Goal: Information Seeking & Learning: Learn about a topic

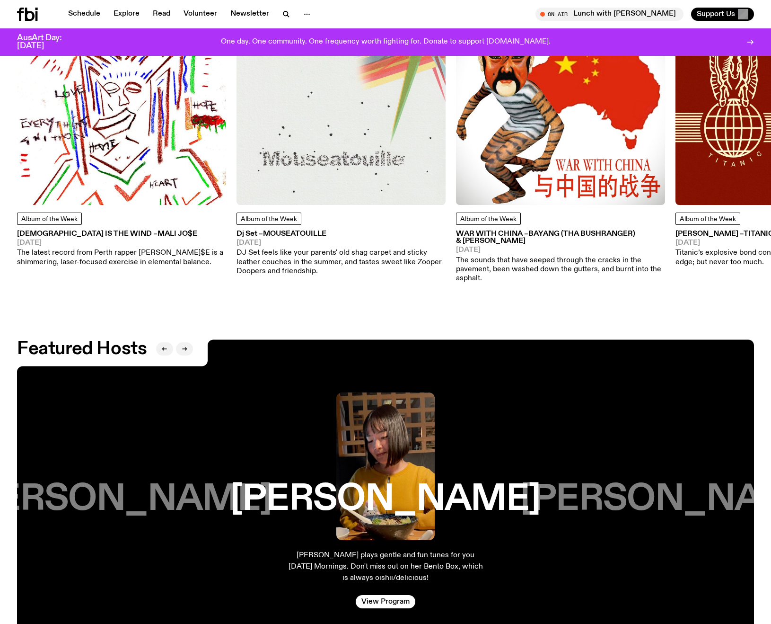
scroll to position [1507, 0]
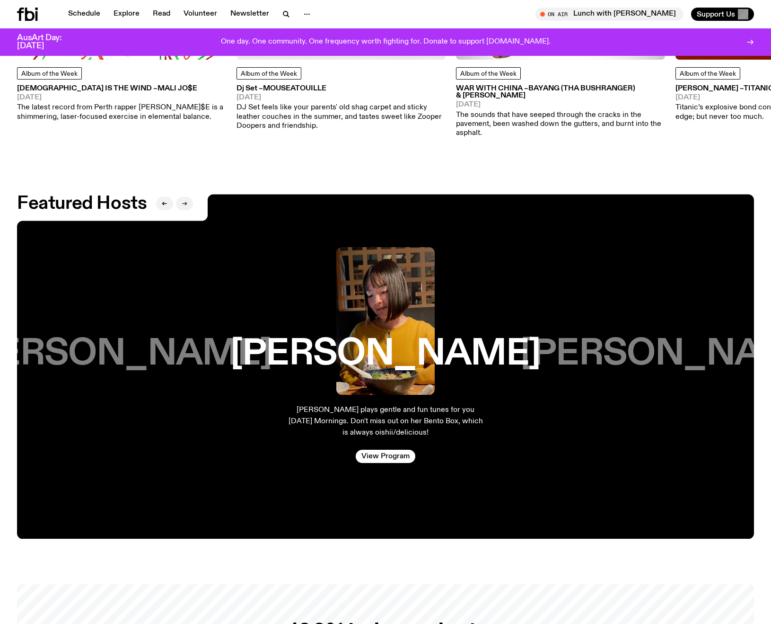
click at [187, 197] on button "button" at bounding box center [184, 203] width 17 height 13
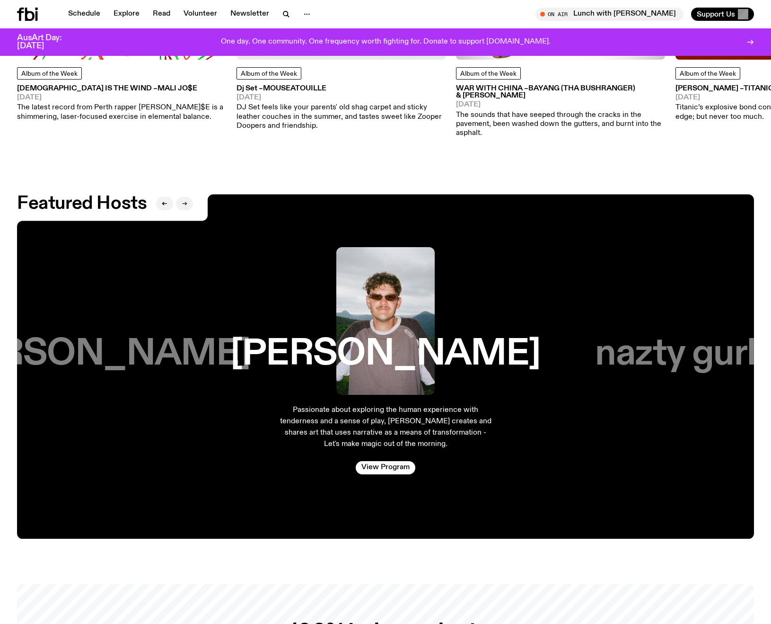
click at [187, 197] on button "button" at bounding box center [184, 203] width 17 height 13
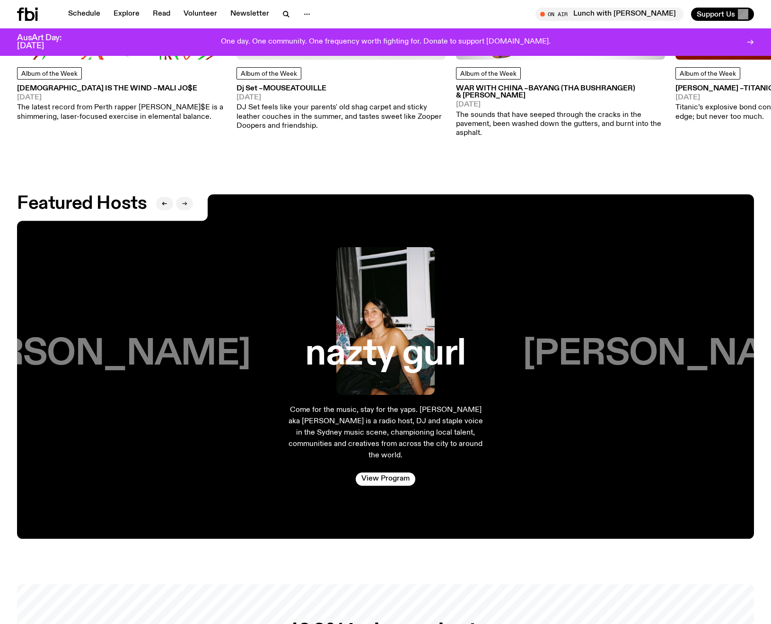
click at [187, 197] on button "button" at bounding box center [184, 203] width 17 height 13
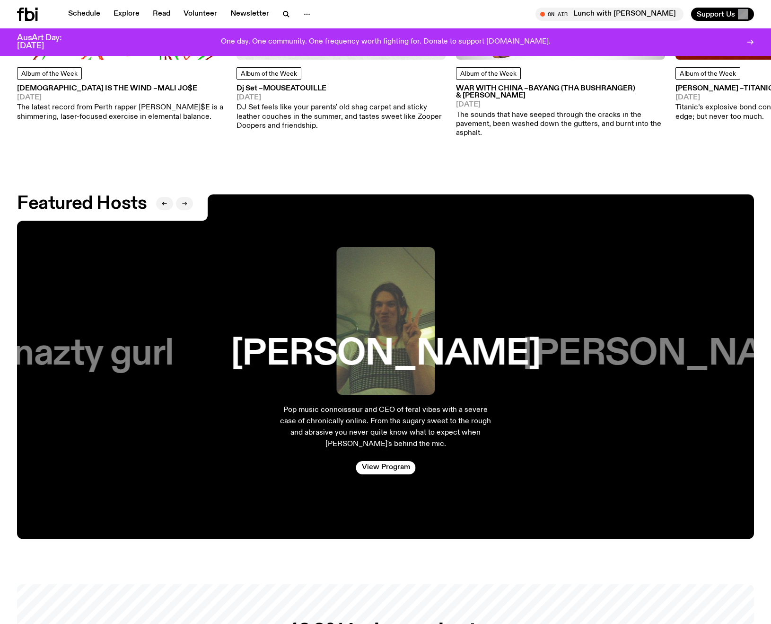
click at [187, 197] on button "button" at bounding box center [184, 203] width 17 height 13
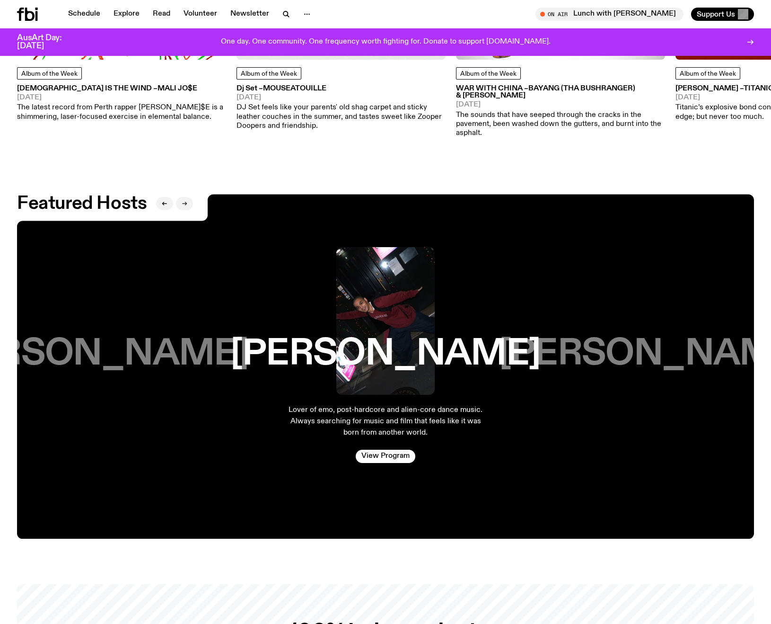
click at [187, 197] on button "button" at bounding box center [184, 203] width 17 height 13
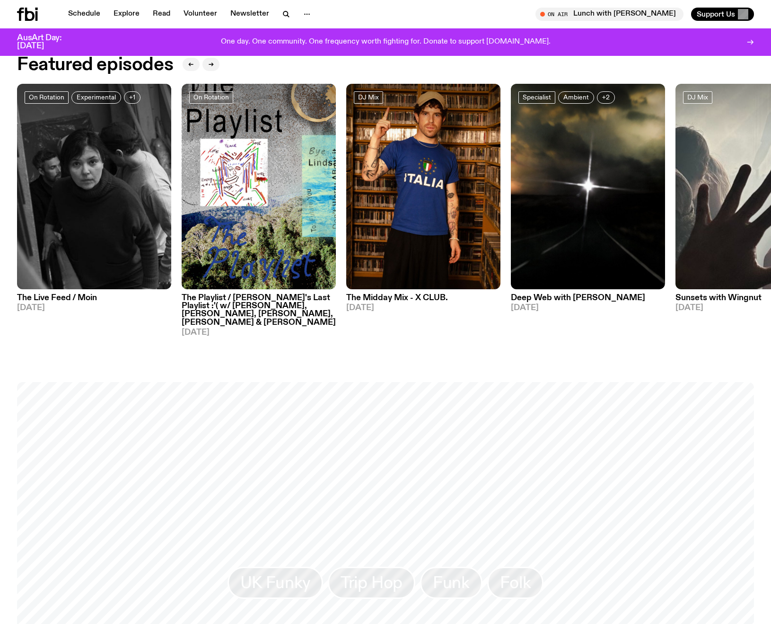
scroll to position [0, 0]
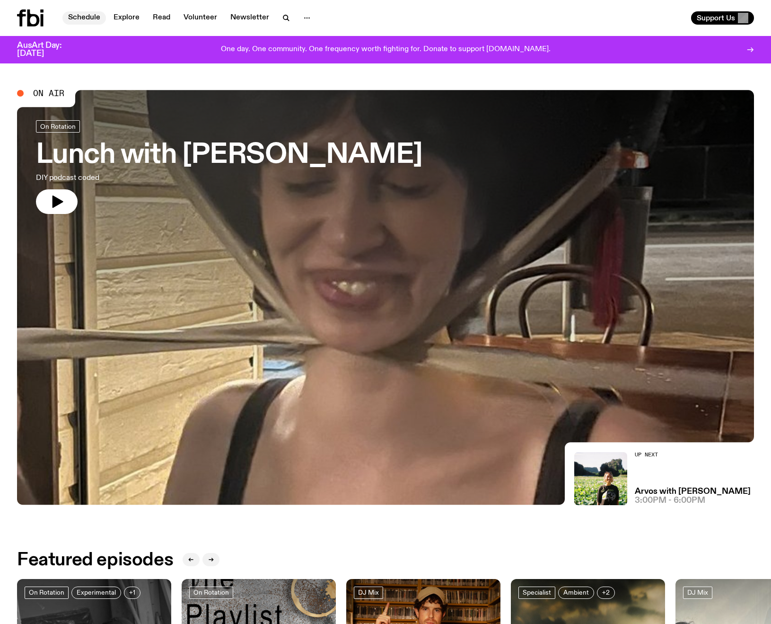
click at [77, 19] on link "Schedule" at bounding box center [84, 17] width 44 height 13
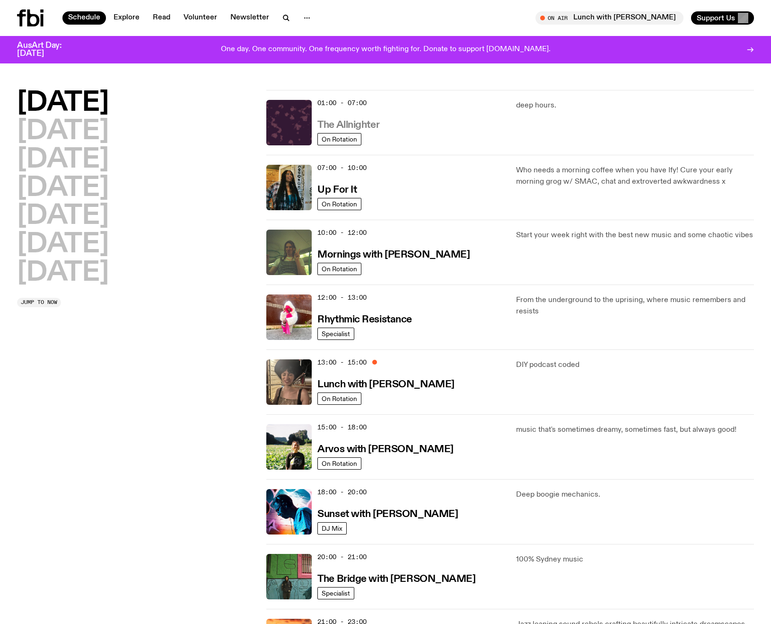
click at [356, 122] on h3 "The Allnighter" at bounding box center [348, 125] width 62 height 10
click at [346, 181] on div "07:00 - 10:00 Up For It" at bounding box center [410, 187] width 187 height 45
click at [345, 188] on h3 "Up For It" at bounding box center [336, 190] width 39 height 10
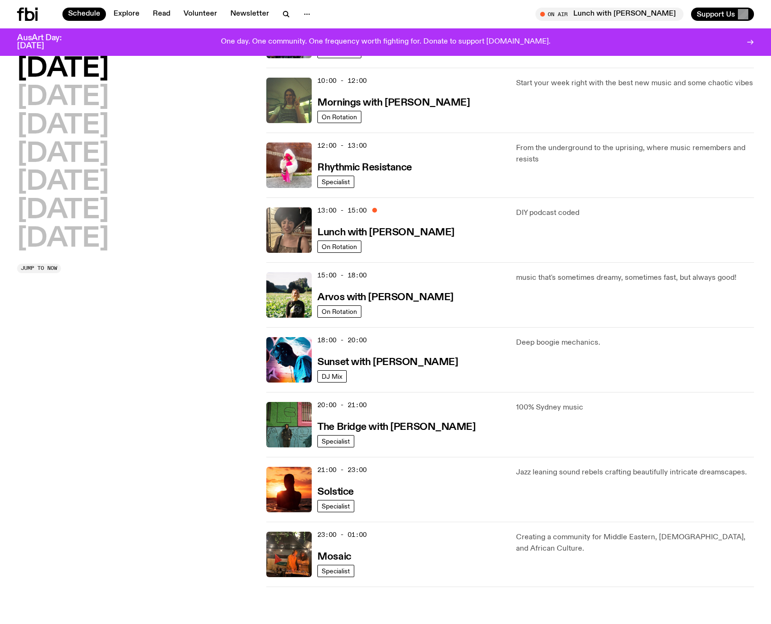
scroll to position [281, 0]
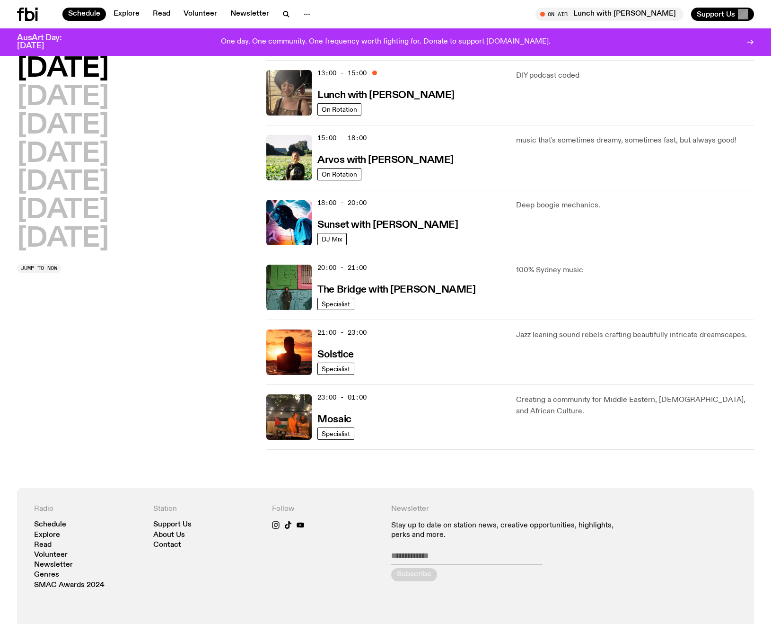
click at [67, 335] on div "Monday Tuesday Wednesday Thursday Friday Saturday Sunday Jump to now" at bounding box center [136, 125] width 238 height 649
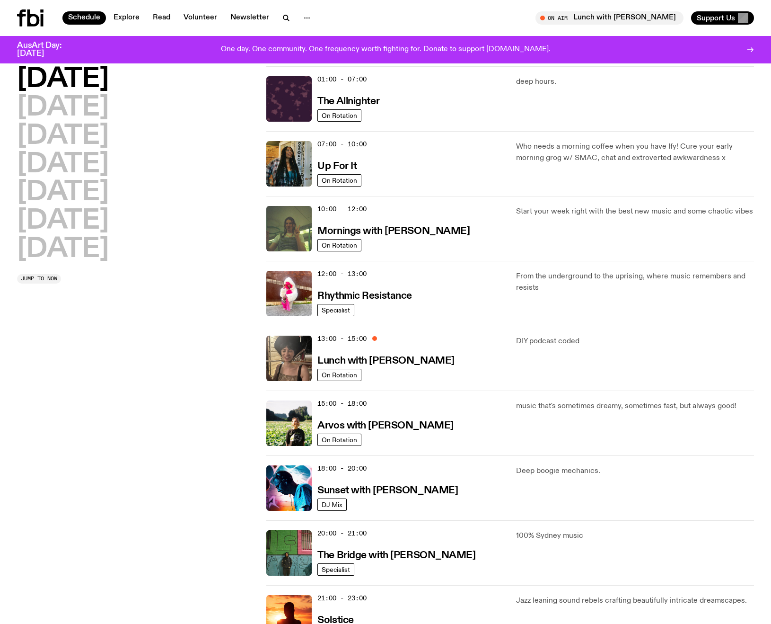
scroll to position [0, 0]
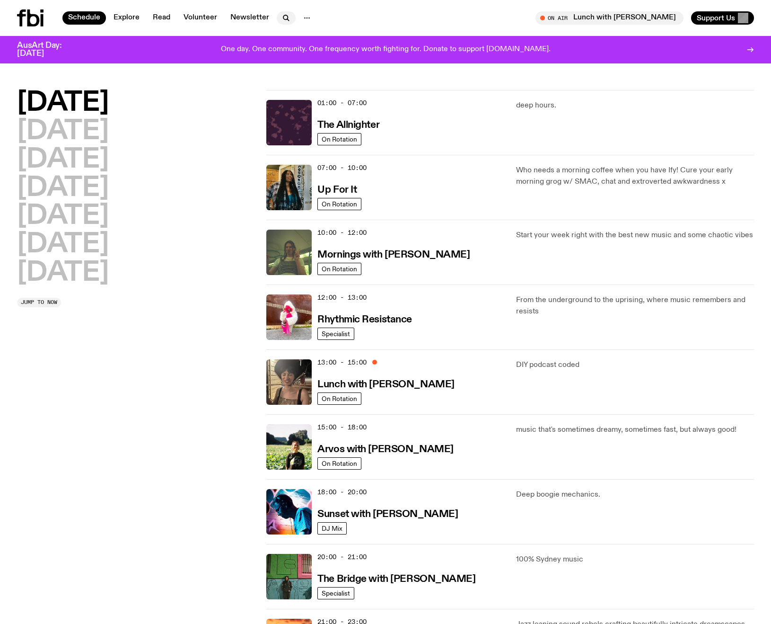
click at [290, 18] on button "button" at bounding box center [286, 17] width 19 height 13
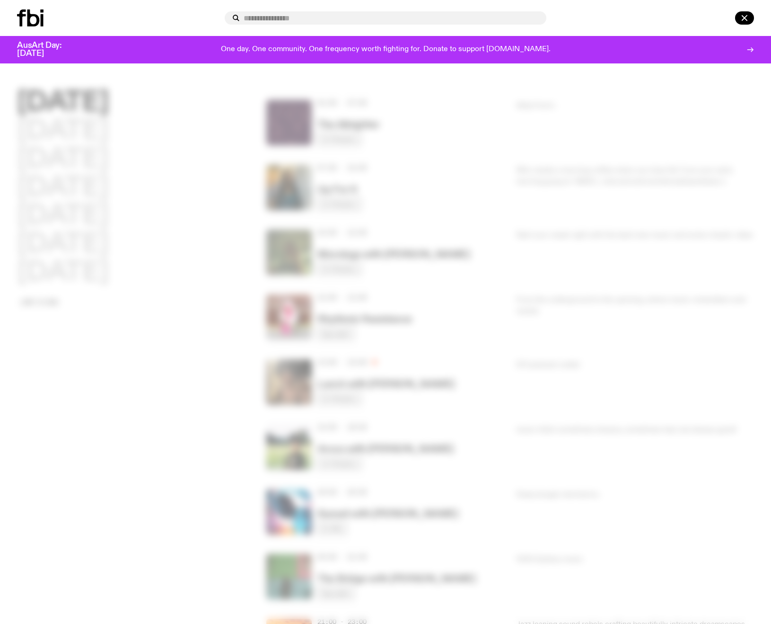
click at [210, 248] on div at bounding box center [385, 312] width 771 height 624
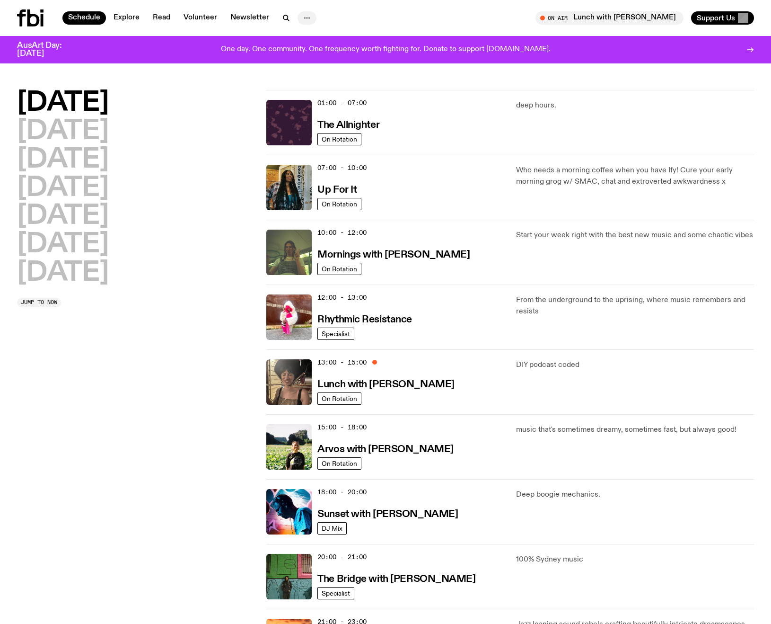
click at [302, 19] on icon "button" at bounding box center [306, 17] width 11 height 11
click at [302, 35] on link "About Us" at bounding box center [306, 37] width 47 height 13
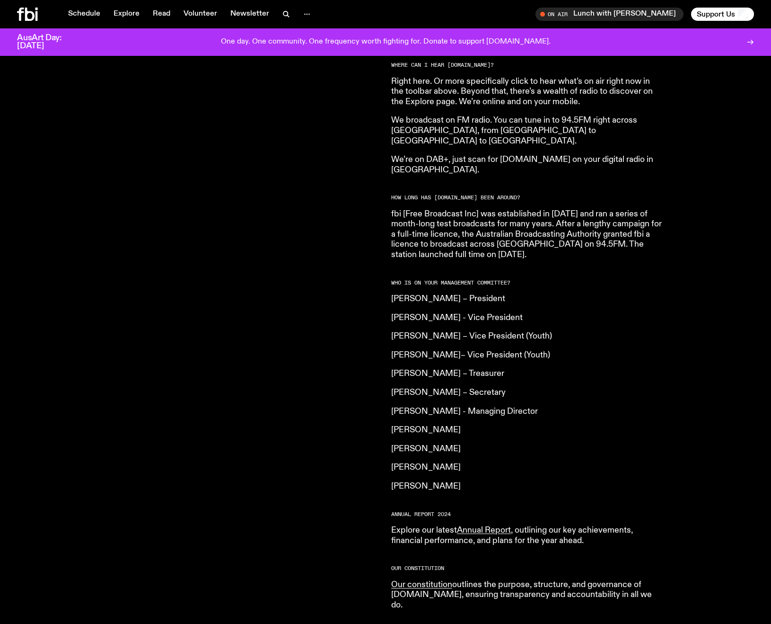
scroll to position [514, 0]
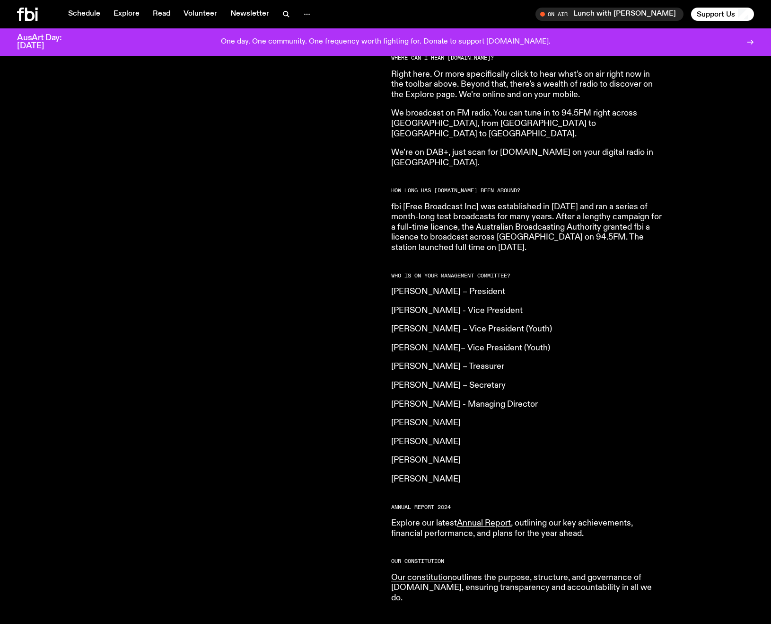
drag, startPoint x: 533, startPoint y: 269, endPoint x: 393, endPoint y: 279, distance: 140.4
click at [393, 279] on article "What is fbi.radio? Our vision is to champion Sydney’s emerging and independent …" at bounding box center [527, 239] width 273 height 728
click at [380, 279] on div "fbi.radio is an independent, not for profit community radio station. We are an …" at bounding box center [385, 252] width 771 height 777
drag, startPoint x: 412, startPoint y: 295, endPoint x: 518, endPoint y: 297, distance: 106.0
click at [502, 298] on article "What is fbi.radio? Our vision is to champion Sydney’s emerging and independent …" at bounding box center [527, 239] width 273 height 728
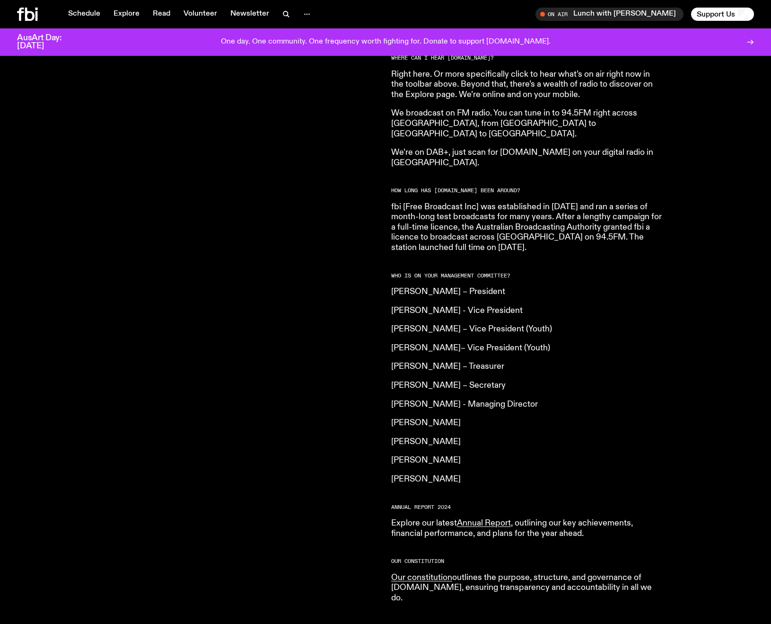
click at [518, 297] on article "What is fbi.radio? Our vision is to champion Sydney’s emerging and independent …" at bounding box center [527, 239] width 273 height 728
click at [552, 303] on article "What is fbi.radio? Our vision is to champion Sydney’s emerging and independent …" at bounding box center [527, 239] width 273 height 728
click at [539, 343] on p "Bindi Mutiara– Vice President (Youth)" at bounding box center [527, 348] width 273 height 10
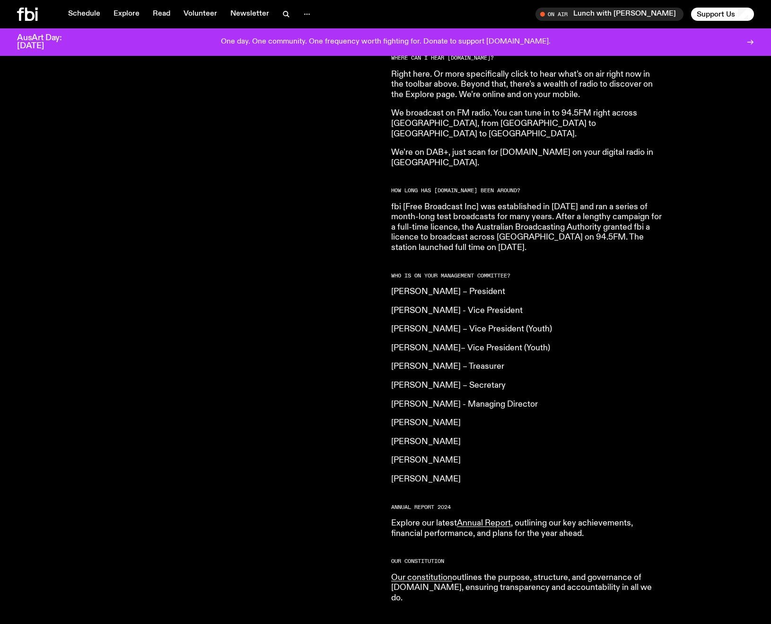
click at [506, 361] on p "Hannah Saunders – Treasurer" at bounding box center [527, 366] width 273 height 10
click at [493, 380] on p "Dain Thomas – Secretary" at bounding box center [527, 385] width 273 height 10
click at [502, 399] on p "Tyson Koh - Managing Director" at bounding box center [527, 404] width 273 height 10
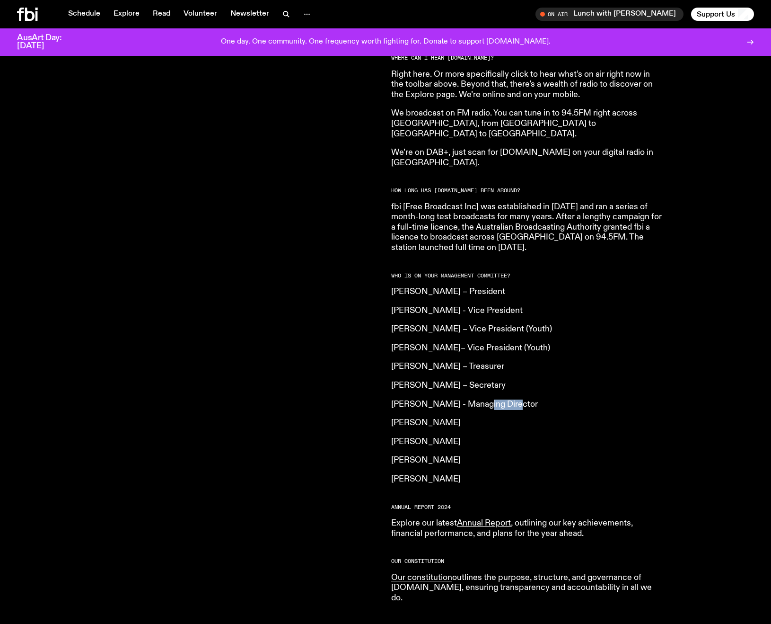
click at [502, 399] on p "Tyson Koh - Managing Director" at bounding box center [527, 404] width 273 height 10
click at [477, 408] on article "What is fbi.radio? Our vision is to champion Sydney’s emerging and independent …" at bounding box center [527, 239] width 273 height 728
click at [497, 437] on p "Holly Friedlander-Liddicoat" at bounding box center [527, 442] width 273 height 10
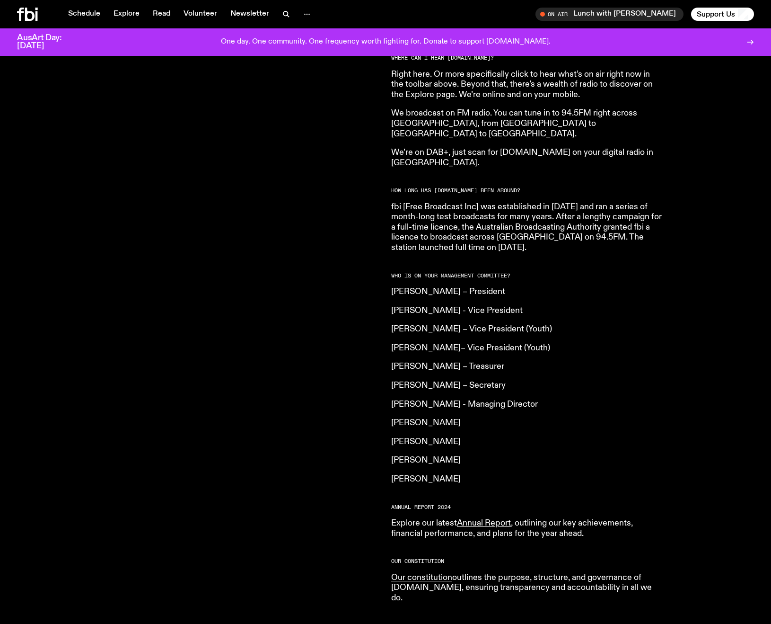
click at [443, 452] on article "What is fbi.radio? Our vision is to champion Sydney’s emerging and independent …" at bounding box center [527, 239] width 273 height 728
click at [446, 465] on article "What is fbi.radio? Our vision is to champion Sydney’s emerging and independent …" at bounding box center [527, 239] width 273 height 728
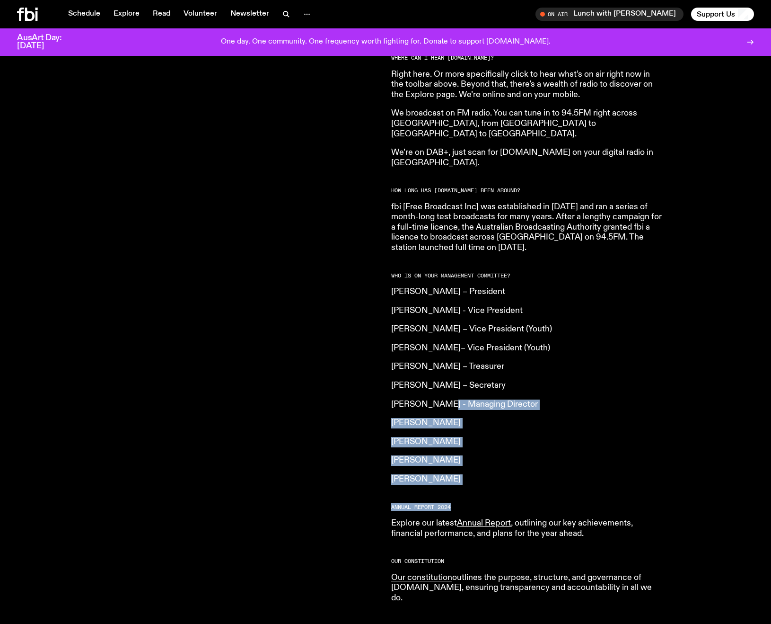
drag, startPoint x: 446, startPoint y: 465, endPoint x: 452, endPoint y: 363, distance: 101.4
click at [452, 363] on article "What is fbi.radio? Our vision is to champion Sydney’s emerging and independent …" at bounding box center [527, 239] width 273 height 728
click at [454, 355] on article "What is fbi.radio? Our vision is to champion Sydney’s emerging and independent …" at bounding box center [527, 239] width 273 height 728
drag, startPoint x: 499, startPoint y: 413, endPoint x: 507, endPoint y: 447, distance: 35.0
click at [507, 447] on article "What is fbi.radio? Our vision is to champion Sydney’s emerging and independent …" at bounding box center [527, 239] width 273 height 728
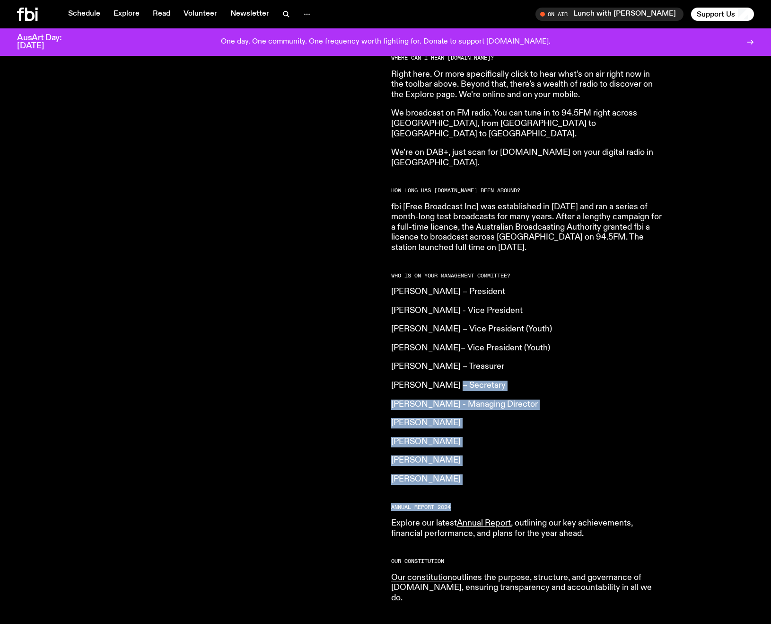
click at [507, 447] on article "What is fbi.radio? Our vision is to champion Sydney’s emerging and independent …" at bounding box center [527, 239] width 273 height 728
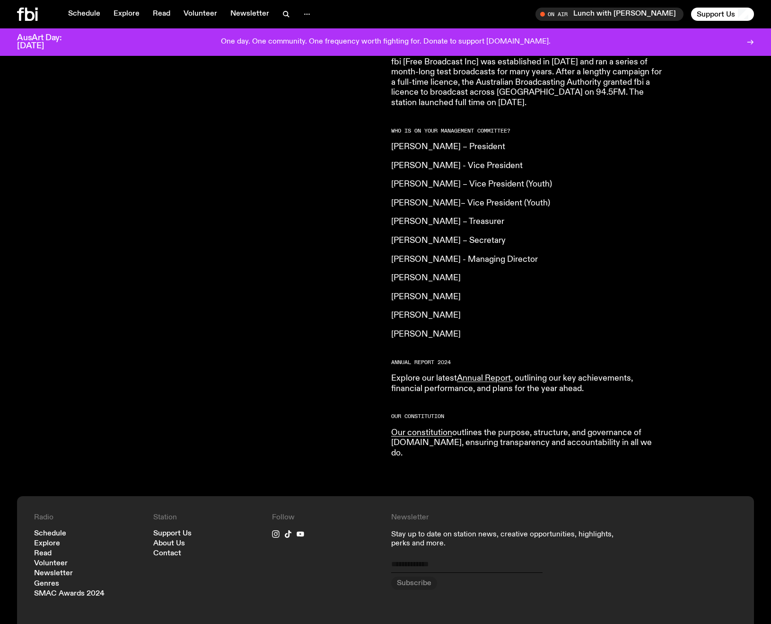
scroll to position [572, 0]
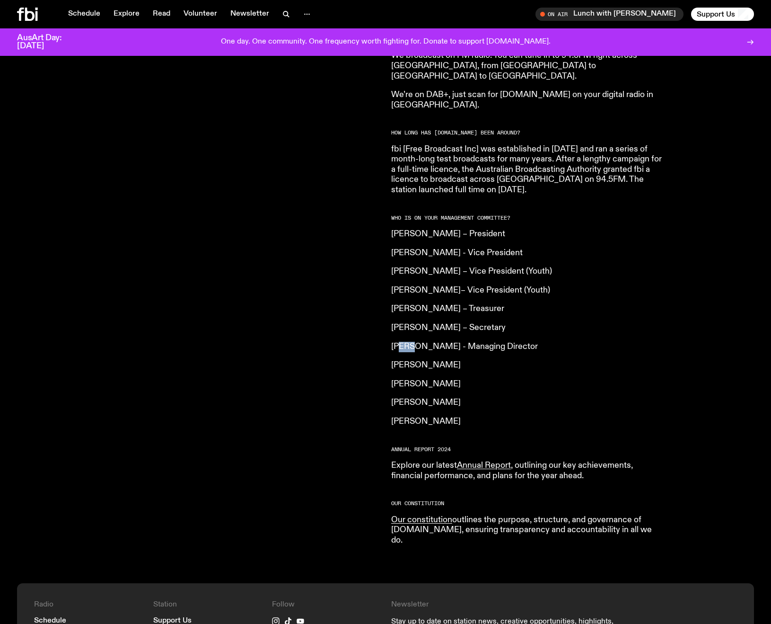
drag, startPoint x: 434, startPoint y: 328, endPoint x: 472, endPoint y: 333, distance: 38.6
click at [460, 332] on article "What is fbi.radio? Our vision is to champion Sydney’s emerging and independent …" at bounding box center [527, 181] width 273 height 728
click at [485, 334] on article "What is fbi.radio? Our vision is to champion Sydney’s emerging and independent …" at bounding box center [527, 181] width 273 height 728
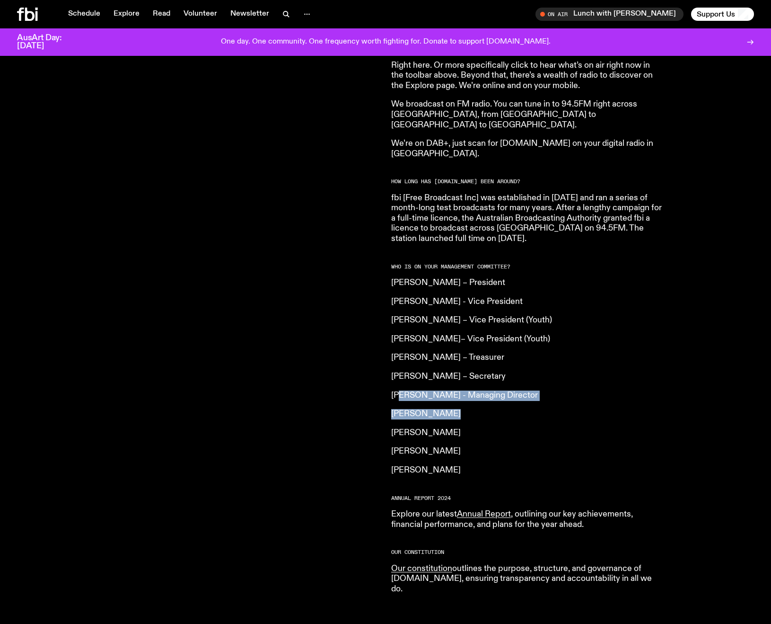
scroll to position [477, 0]
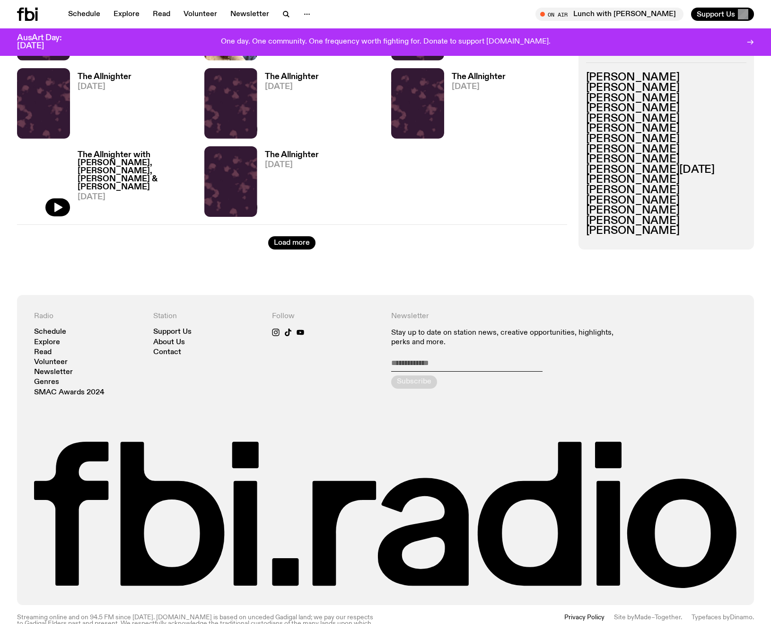
scroll to position [894, 0]
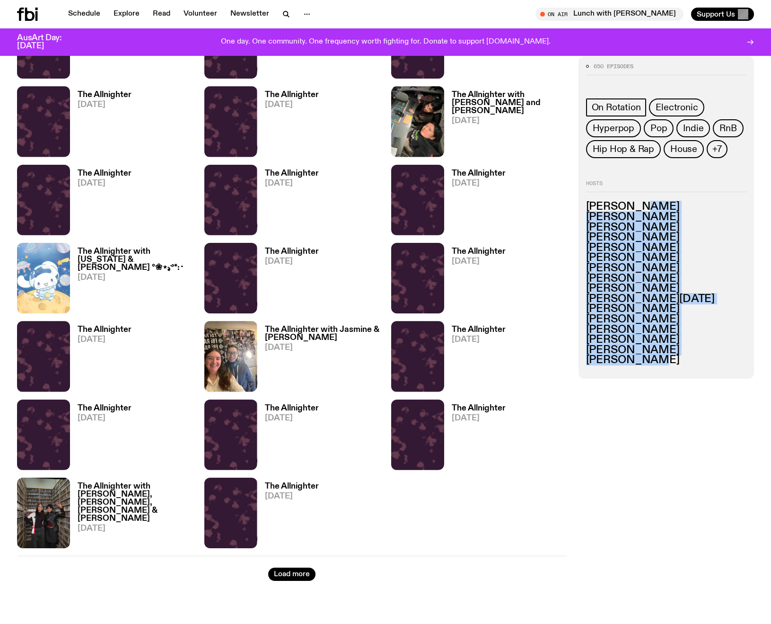
drag, startPoint x: 642, startPoint y: 212, endPoint x: 668, endPoint y: 357, distance: 146.6
click at [668, 357] on ul "Andreas Mendoza Ani Dash Caitlyn Burton Christina Mckay David Suyasa Grace Hend…" at bounding box center [666, 284] width 161 height 164
click at [668, 357] on h3 "Yvonne Hong" at bounding box center [666, 360] width 161 height 10
drag, startPoint x: 668, startPoint y: 357, endPoint x: 653, endPoint y: 246, distance: 111.7
click at [653, 250] on ul "Andreas Mendoza Ani Dash Caitlyn Burton Christina Mckay David Suyasa Grace Hend…" at bounding box center [666, 284] width 161 height 164
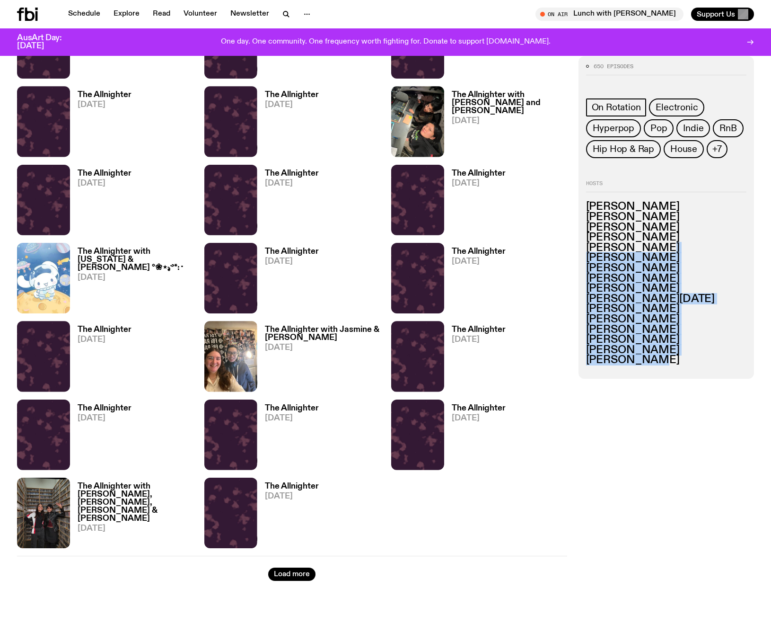
click at [653, 246] on h3 "David Suyasa" at bounding box center [666, 247] width 161 height 10
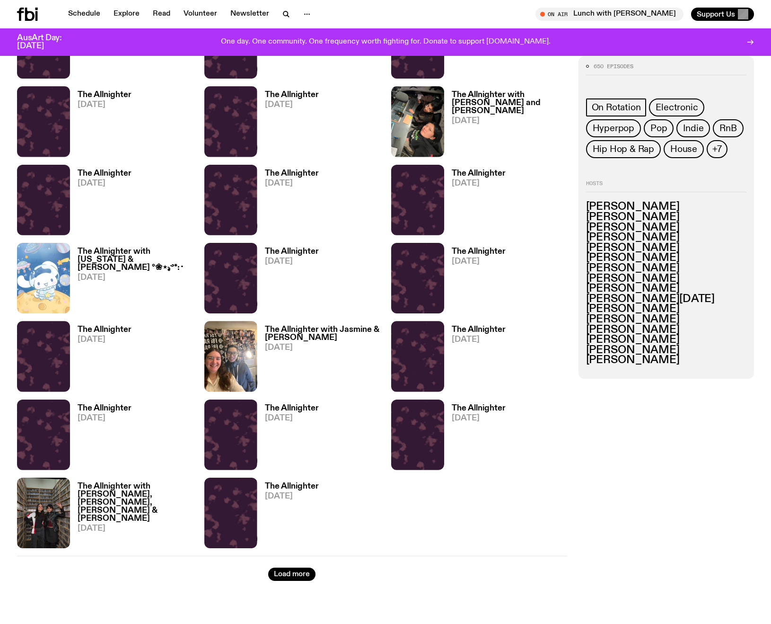
drag, startPoint x: 654, startPoint y: 359, endPoint x: 650, endPoint y: 293, distance: 65.9
click at [650, 298] on ul "Andreas Mendoza Ani Dash Caitlyn Burton Christina Mckay David Suyasa Grace Hend…" at bounding box center [666, 284] width 161 height 164
click at [652, 283] on h3 "Joseph Maidment" at bounding box center [666, 288] width 161 height 10
drag, startPoint x: 659, startPoint y: 283, endPoint x: 673, endPoint y: 331, distance: 49.8
click at [673, 331] on ul "Andreas Mendoza Ani Dash Caitlyn Burton Christina Mckay David Suyasa Grace Hend…" at bounding box center [666, 284] width 161 height 164
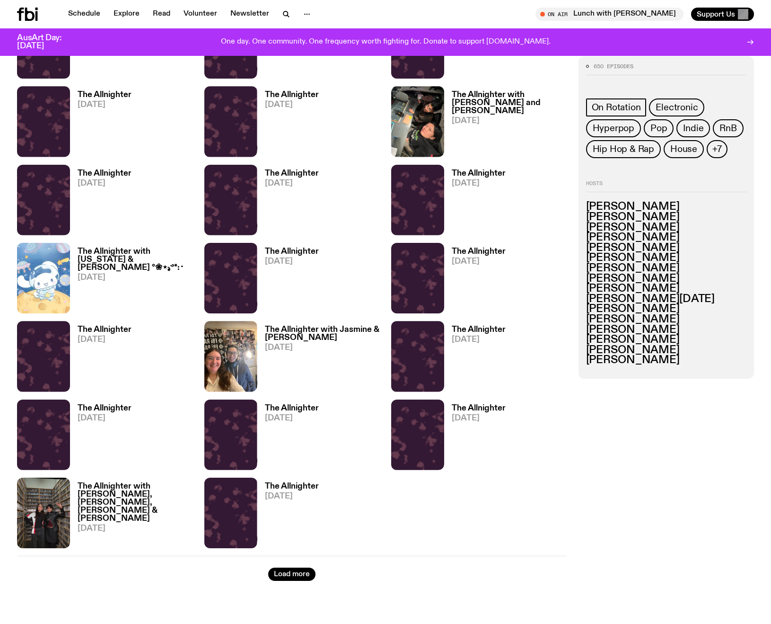
click at [673, 331] on h3 "Phoebe Mcllwraith" at bounding box center [666, 329] width 161 height 10
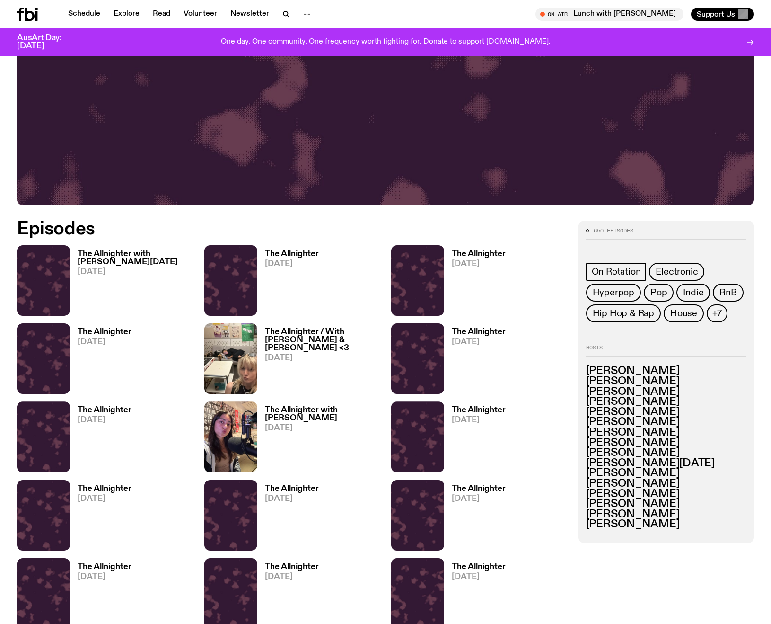
scroll to position [326, 0]
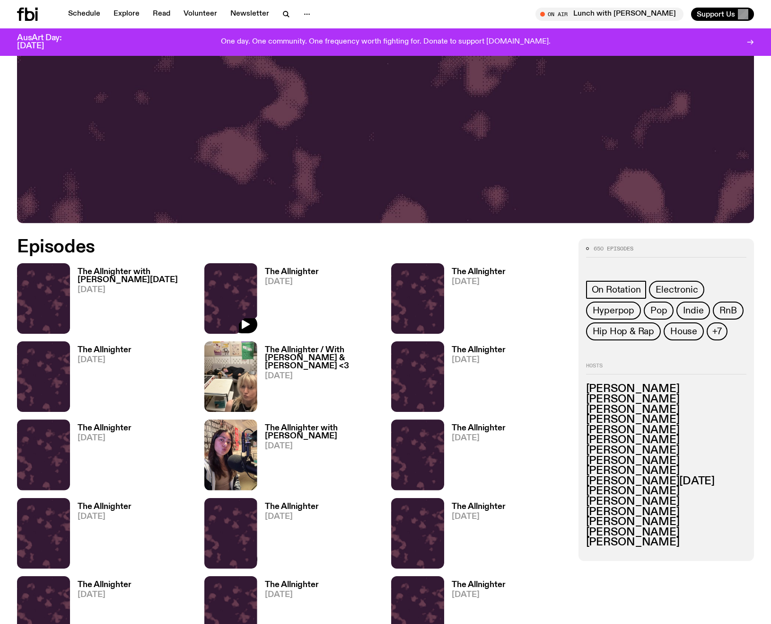
click at [236, 282] on img at bounding box center [230, 298] width 53 height 70
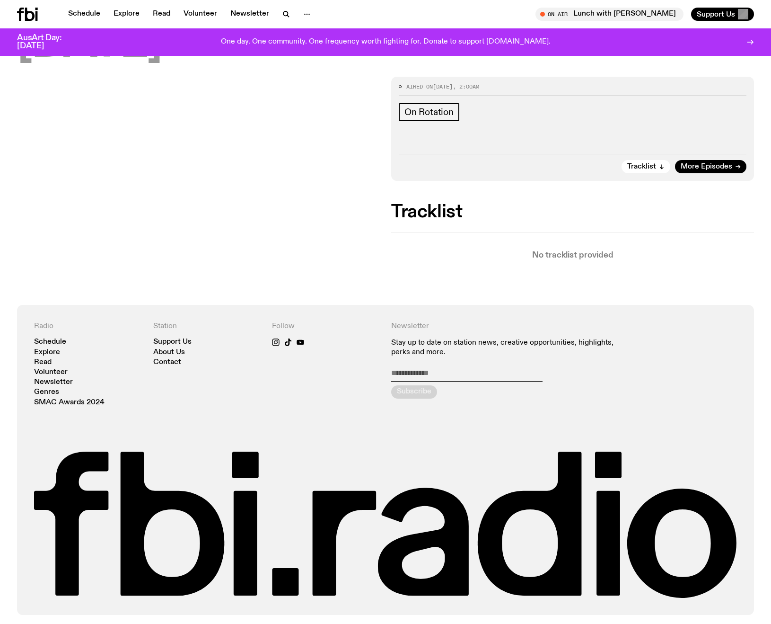
scroll to position [139, 0]
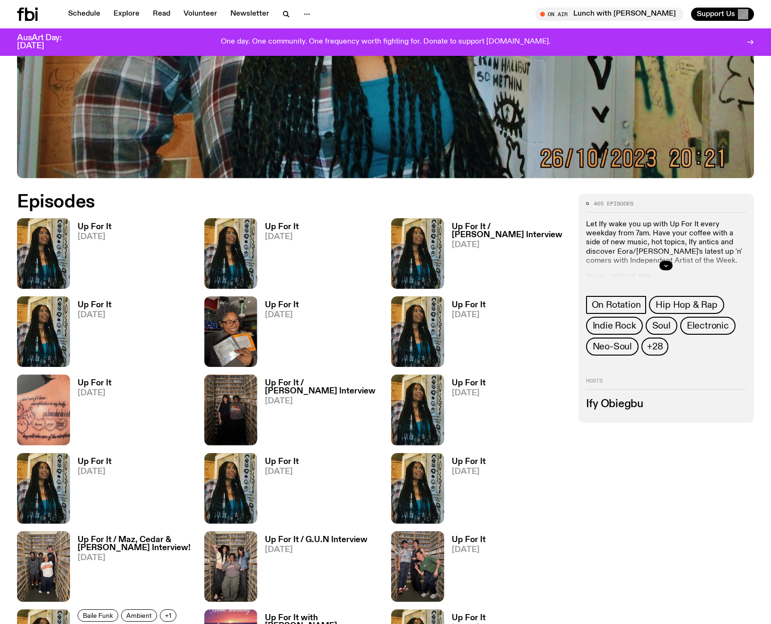
scroll to position [373, 0]
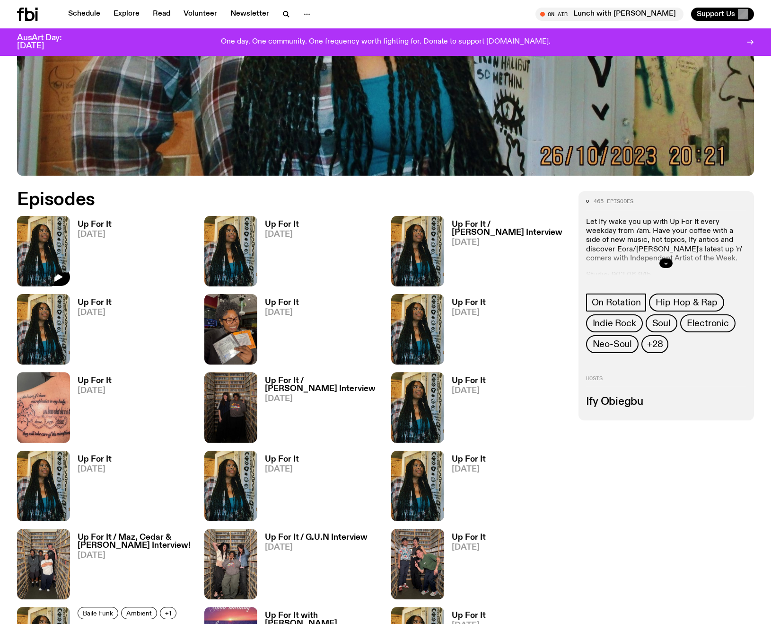
click at [58, 247] on img at bounding box center [43, 251] width 53 height 70
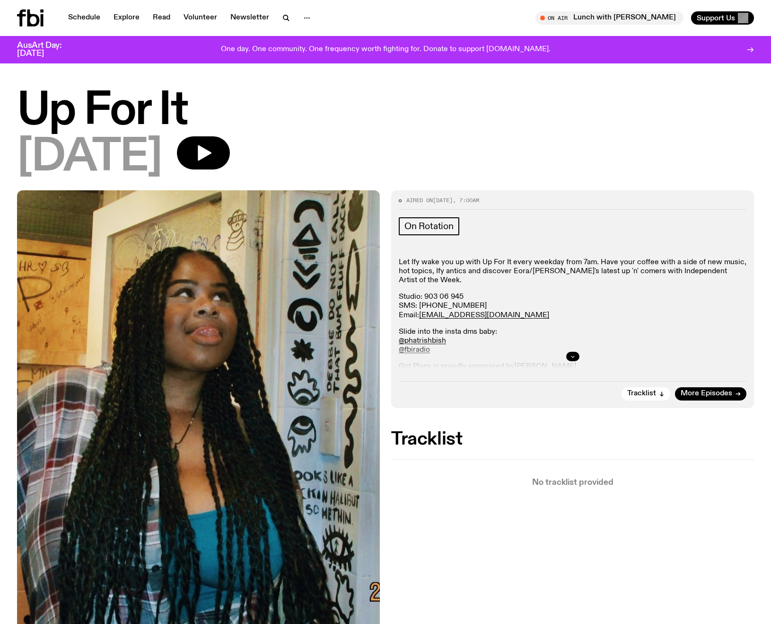
click at [572, 352] on button "button" at bounding box center [572, 356] width 13 height 9
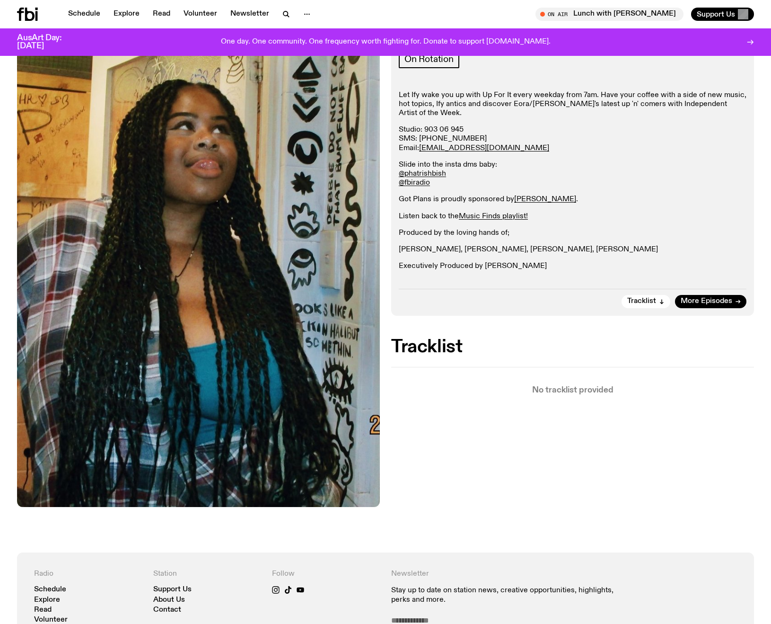
drag, startPoint x: 612, startPoint y: 408, endPoint x: 583, endPoint y: 363, distance: 53.2
click at [583, 364] on div "Aired on [DATE] 7:00am On Rotation Let Ify wake you up with Up For It every wee…" at bounding box center [385, 287] width 771 height 529
click at [638, 299] on span "Tracklist" at bounding box center [641, 301] width 29 height 7
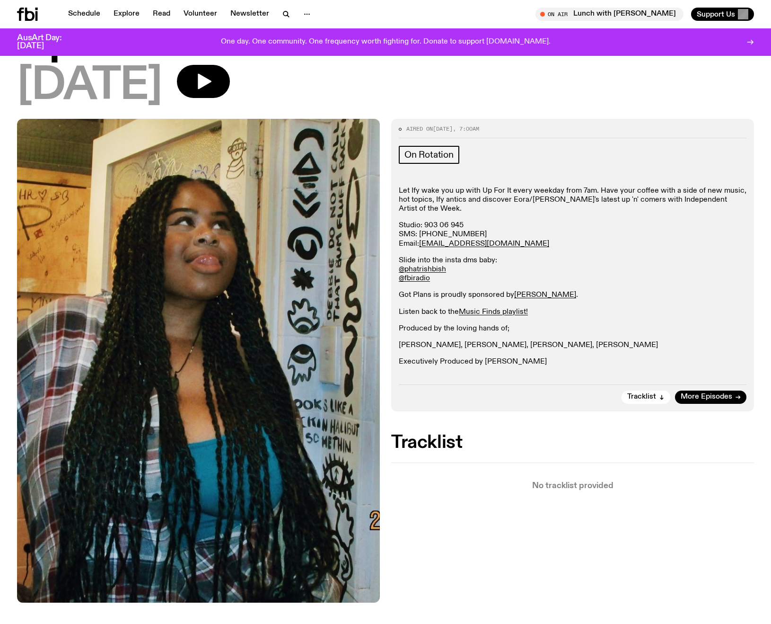
scroll to position [63, 0]
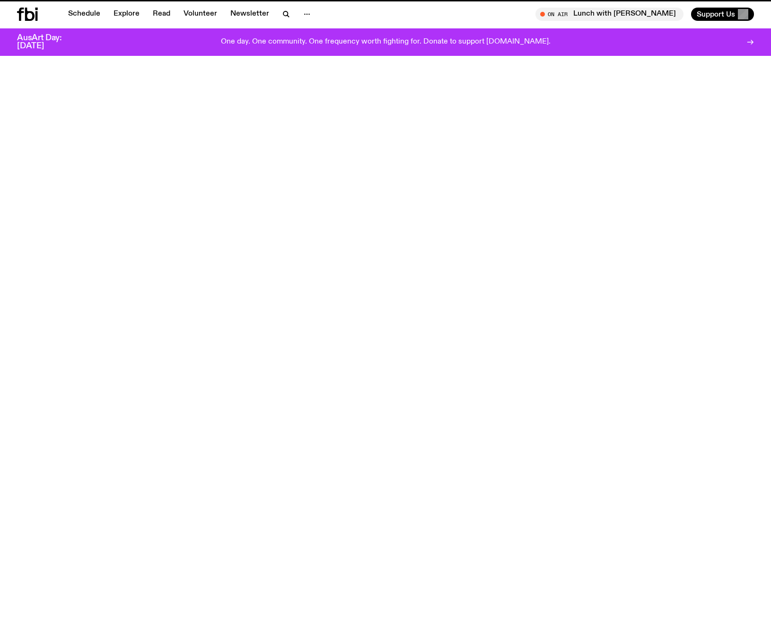
scroll to position [373, 0]
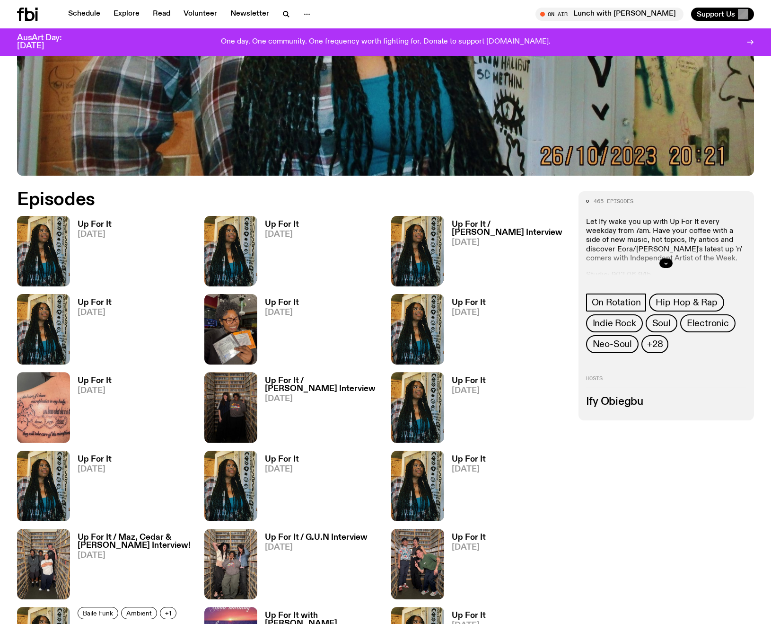
click at [252, 242] on img at bounding box center [230, 251] width 53 height 70
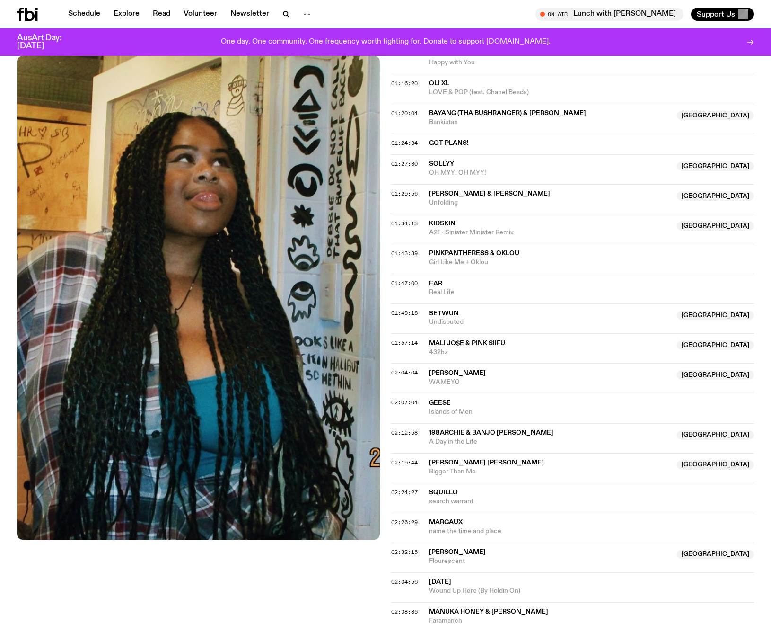
scroll to position [564, 0]
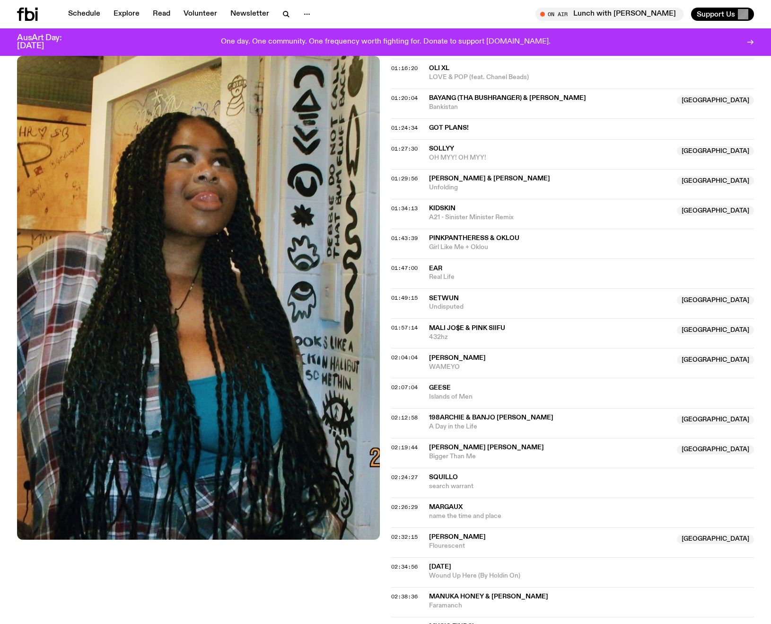
click at [519, 390] on span "Geese" at bounding box center [591, 387] width 325 height 9
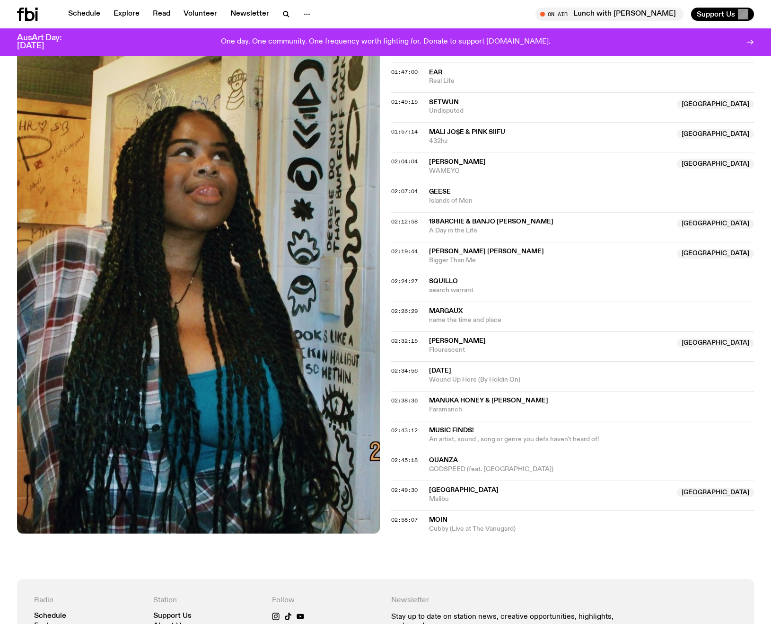
scroll to position [612, 0]
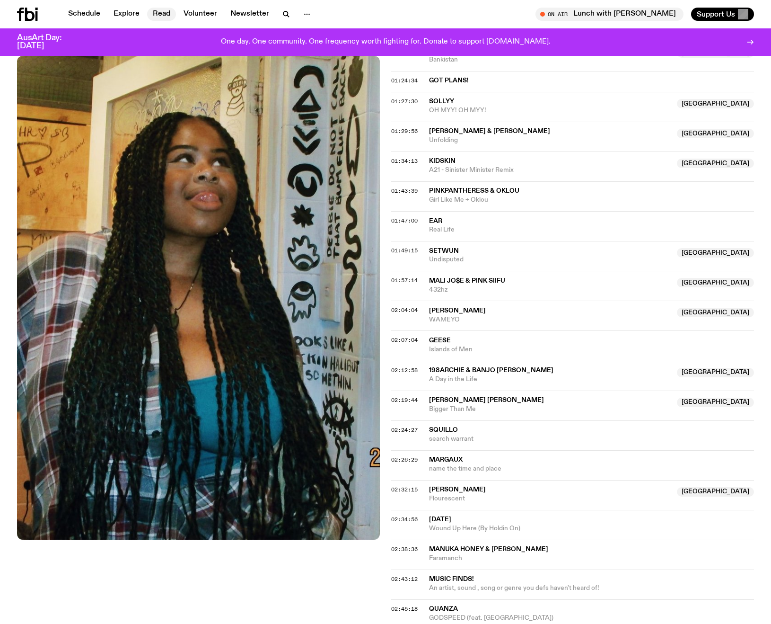
click at [164, 12] on link "Read" at bounding box center [161, 14] width 29 height 13
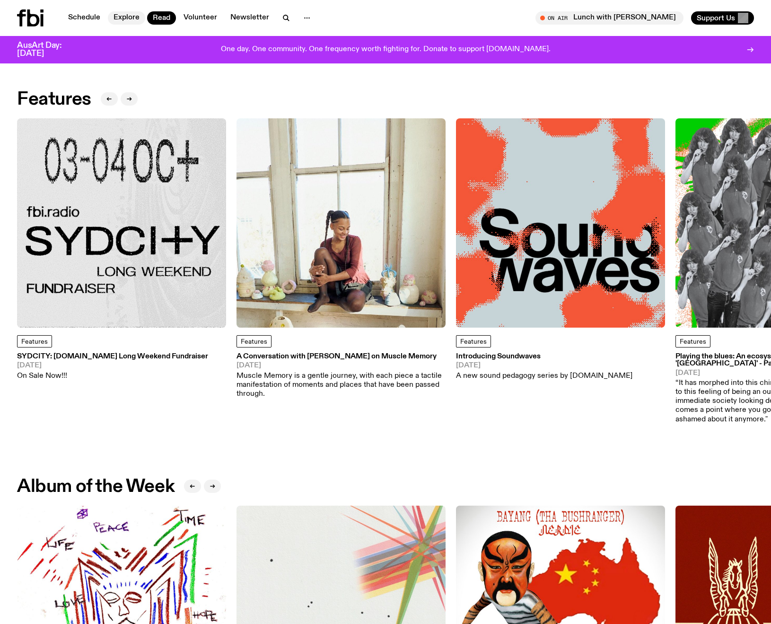
click at [126, 21] on link "Explore" at bounding box center [126, 17] width 37 height 13
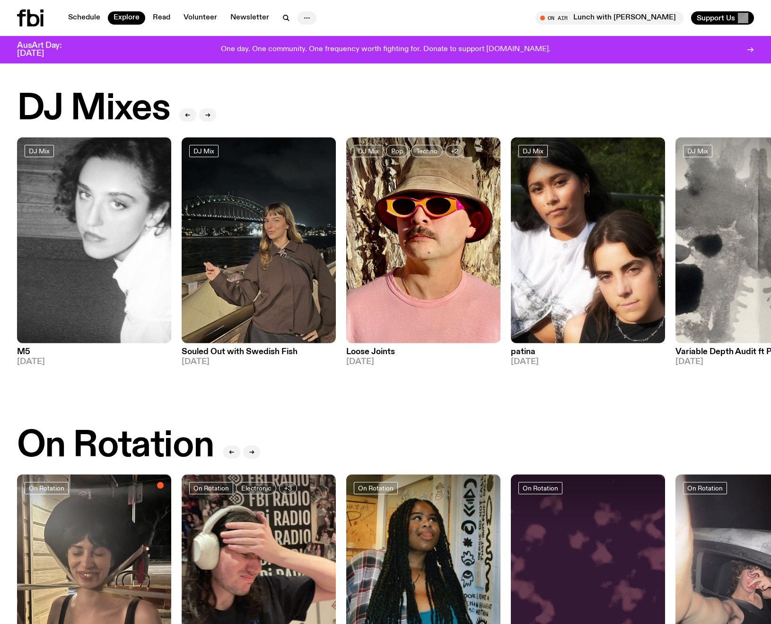
click at [310, 19] on icon "button" at bounding box center [306, 17] width 11 height 11
click at [29, 20] on icon at bounding box center [33, 17] width 12 height 17
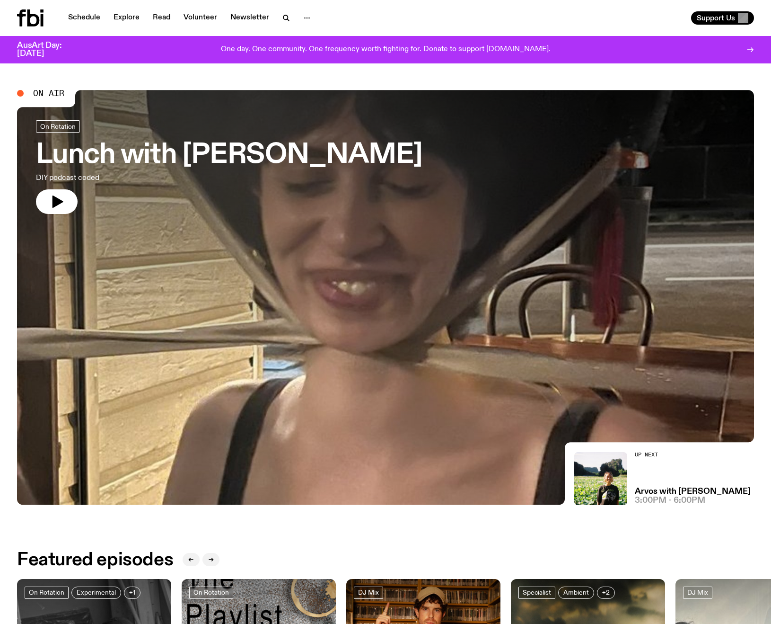
click at [8, 23] on div "Schedule Explore Read Volunteer Newsletter Support Us" at bounding box center [385, 18] width 771 height 36
click at [24, 17] on icon at bounding box center [30, 17] width 26 height 17
